Goal: Check status

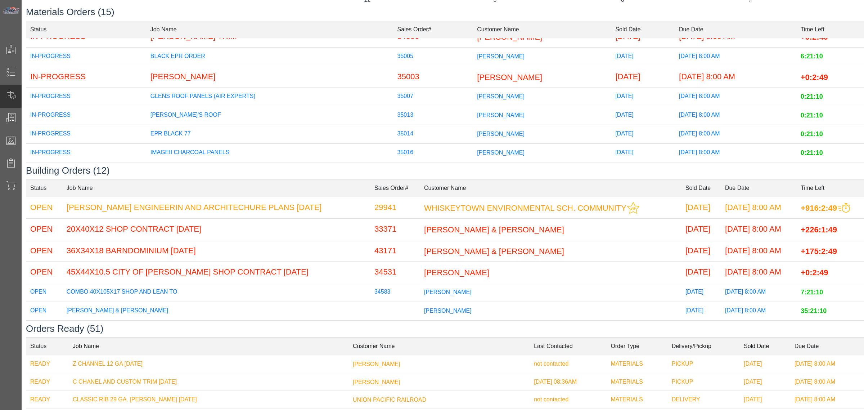
scroll to position [89, 0]
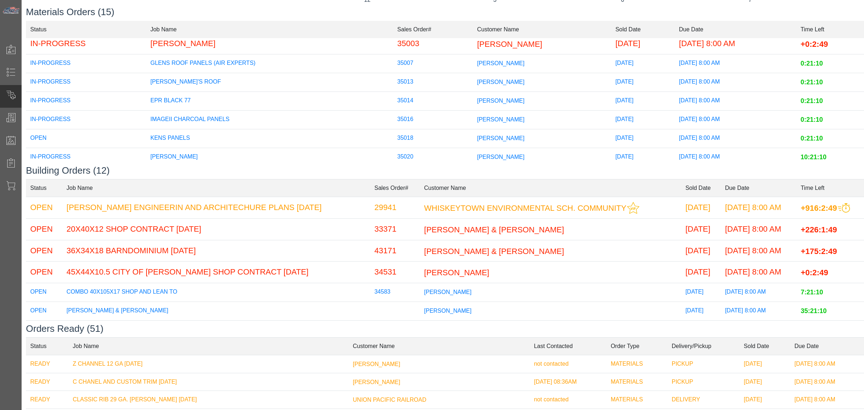
click at [262, 134] on td "KENS PANELS" at bounding box center [269, 138] width 247 height 19
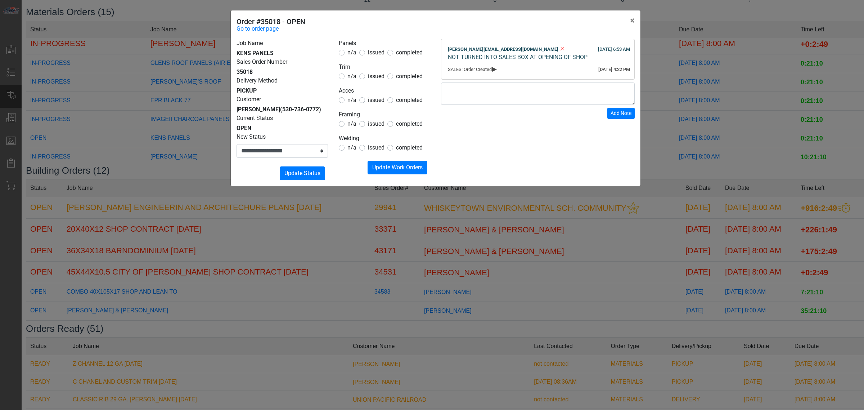
click at [384, 50] on div "n/a issued completed" at bounding box center [384, 52] width 91 height 9
drag, startPoint x: 379, startPoint y: 51, endPoint x: 376, endPoint y: 54, distance: 4.3
click at [378, 51] on span "issued" at bounding box center [376, 52] width 17 height 7
click at [373, 81] on form "Panels n/a issued completed Trim n/a issued completed Acces n/a issued complete…" at bounding box center [384, 106] width 91 height 135
click at [370, 101] on span "issued" at bounding box center [376, 99] width 17 height 7
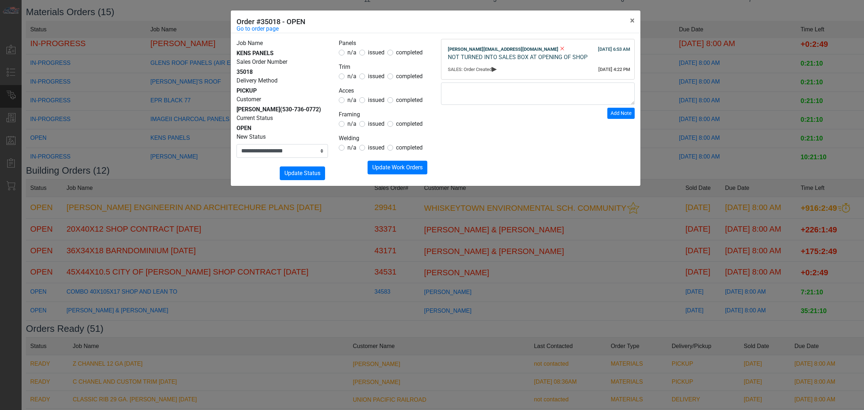
drag, startPoint x: 368, startPoint y: 51, endPoint x: 374, endPoint y: 67, distance: 16.8
click at [368, 53] on span "issued" at bounding box center [376, 52] width 17 height 7
click at [374, 76] on span "issued" at bounding box center [376, 76] width 17 height 7
drag, startPoint x: 375, startPoint y: 116, endPoint x: 374, endPoint y: 125, distance: 8.3
click at [374, 117] on legend "Framing" at bounding box center [384, 114] width 91 height 9
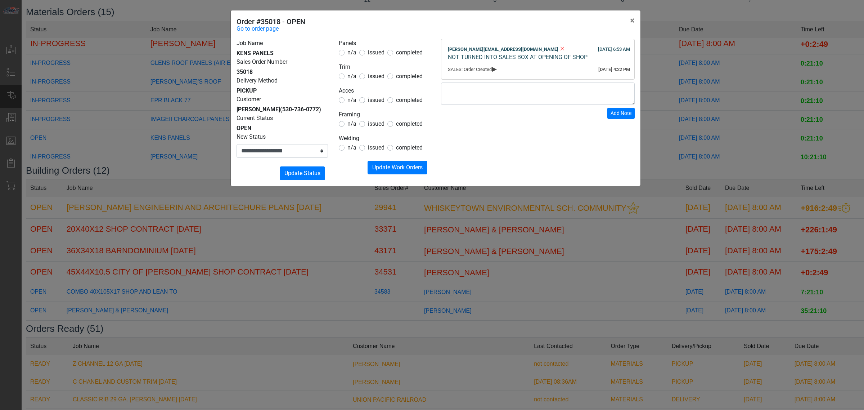
click at [374, 125] on span "issued" at bounding box center [376, 123] width 17 height 7
click at [348, 151] on span "n/a" at bounding box center [351, 147] width 9 height 7
click at [374, 164] on span "Update Work Orders" at bounding box center [397, 167] width 50 height 7
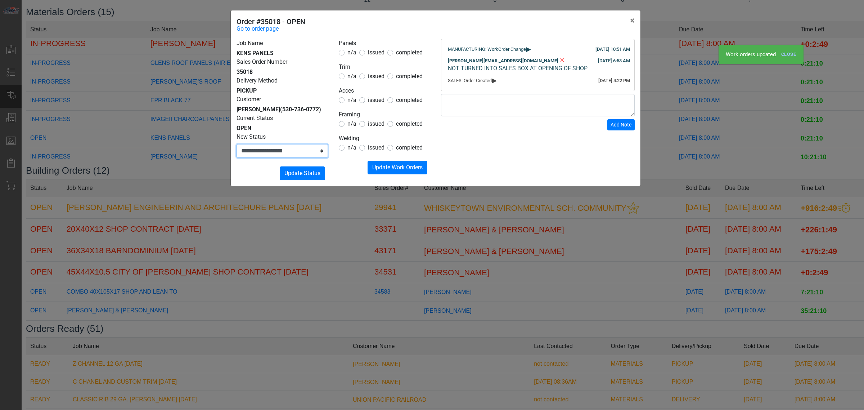
drag, startPoint x: 293, startPoint y: 144, endPoint x: 293, endPoint y: 152, distance: 7.2
click at [293, 146] on select "**********" at bounding box center [281, 151] width 91 height 14
drag, startPoint x: 293, startPoint y: 152, endPoint x: 292, endPoint y: 159, distance: 7.6
click at [293, 152] on select "**********" at bounding box center [281, 151] width 91 height 14
click at [284, 155] on select "**********" at bounding box center [281, 151] width 91 height 14
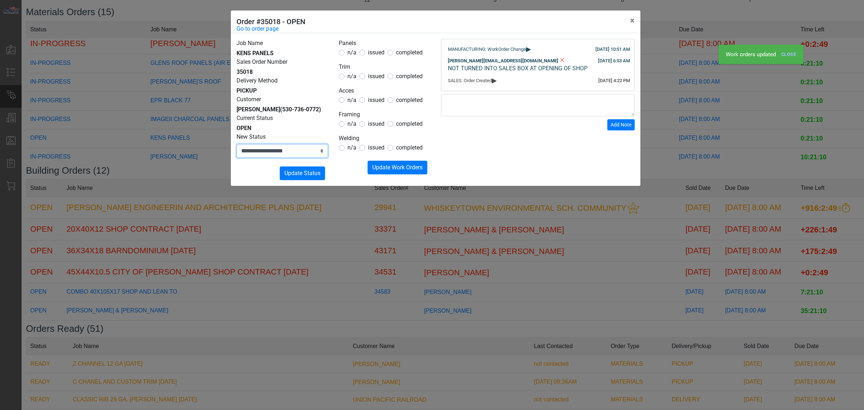
select select "**********"
click at [236, 144] on select "**********" at bounding box center [281, 151] width 91 height 14
click at [297, 176] on span "Update Status" at bounding box center [302, 173] width 36 height 7
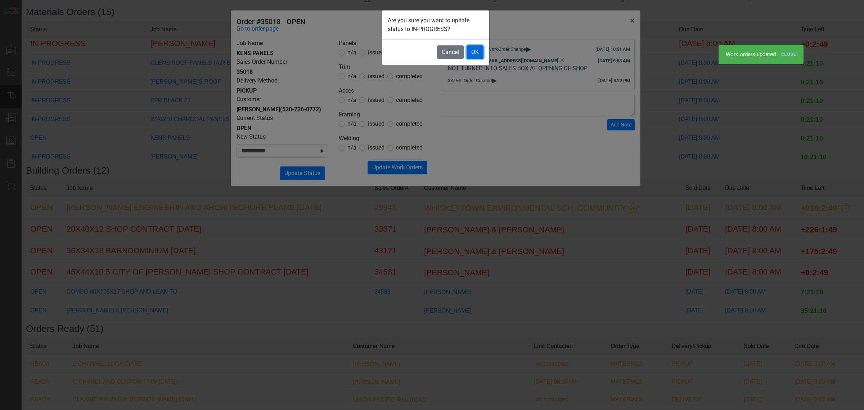
click at [471, 54] on button "OK" at bounding box center [474, 52] width 17 height 14
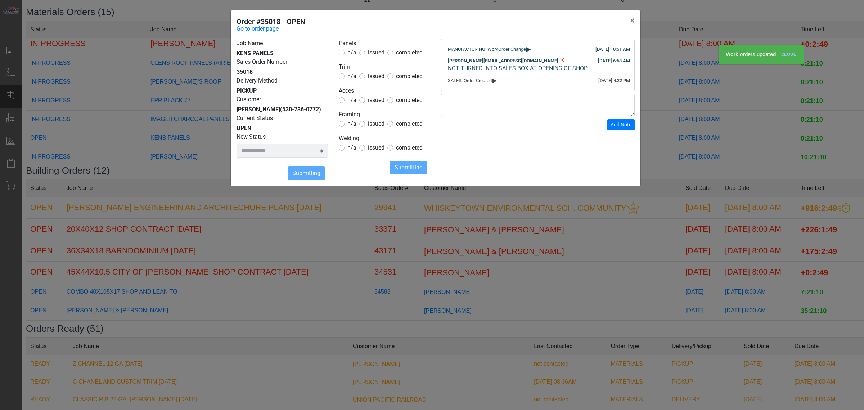
select select
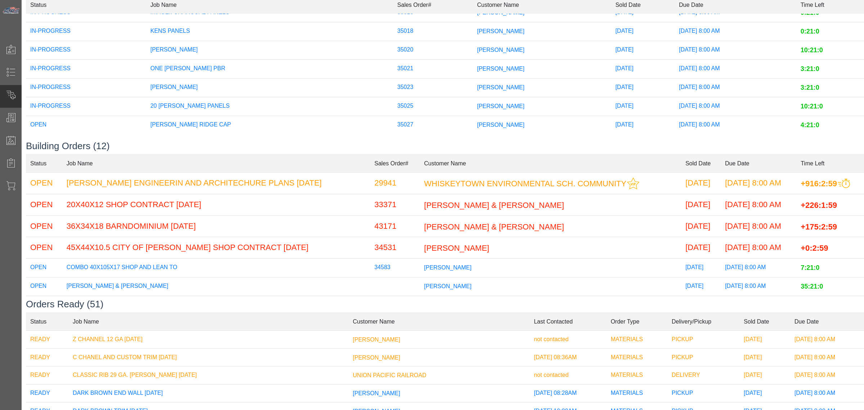
scroll to position [0, 0]
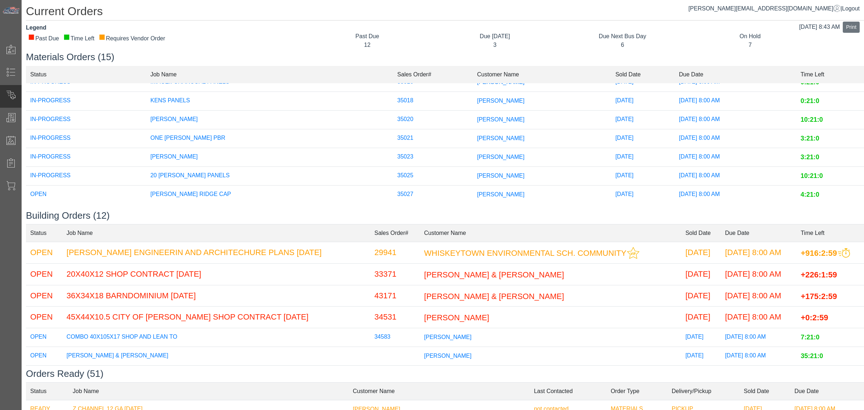
click at [173, 194] on td "[PERSON_NAME] RIDGE CAP" at bounding box center [269, 194] width 247 height 19
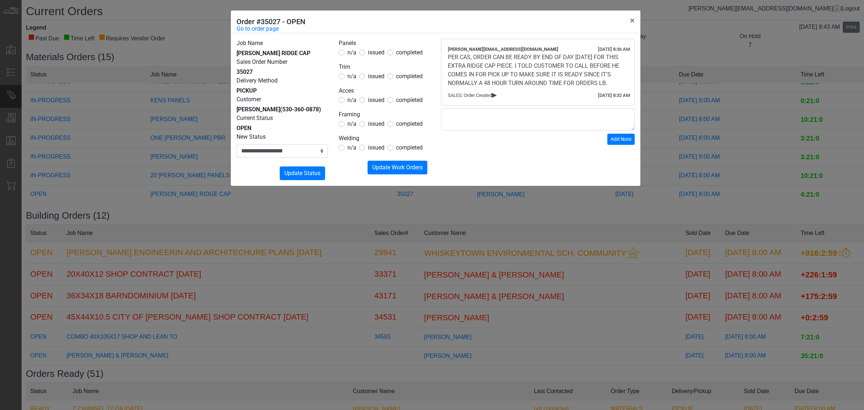
drag, startPoint x: 263, startPoint y: 226, endPoint x: 170, endPoint y: 146, distance: 123.3
click at [263, 228] on div "**********" at bounding box center [432, 205] width 864 height 410
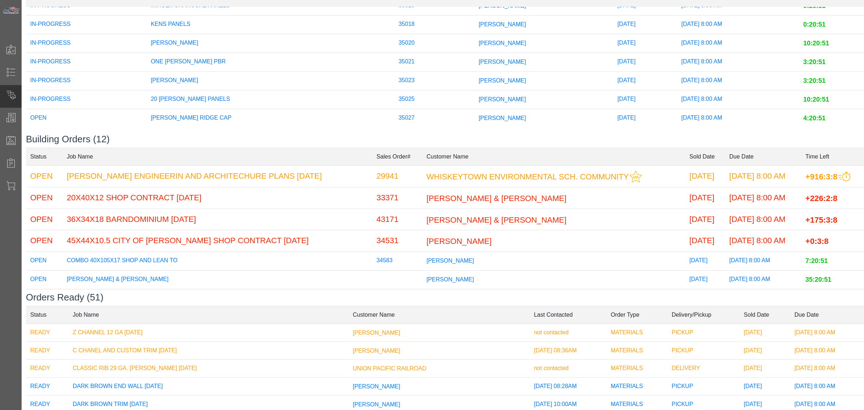
scroll to position [90, 0]
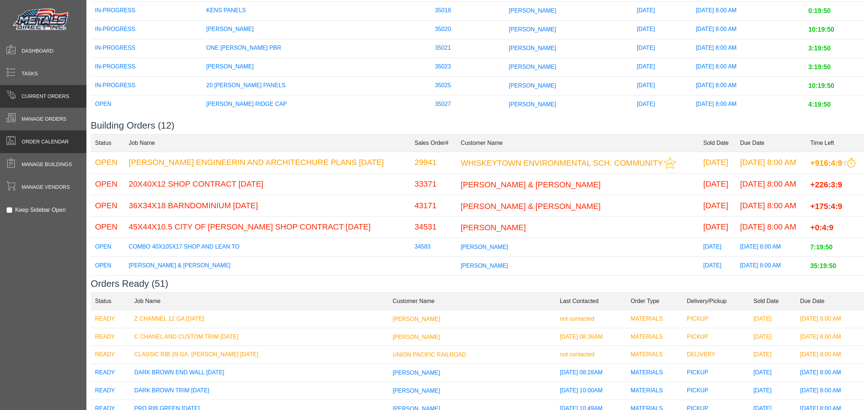
click at [18, 144] on span at bounding box center [11, 142] width 22 height 14
